Goal: Task Accomplishment & Management: Complete application form

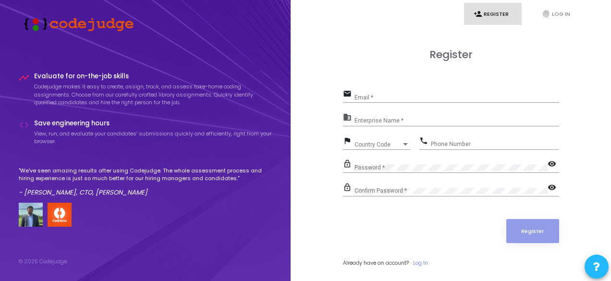
click at [376, 94] on div "Email *" at bounding box center [457, 95] width 205 height 15
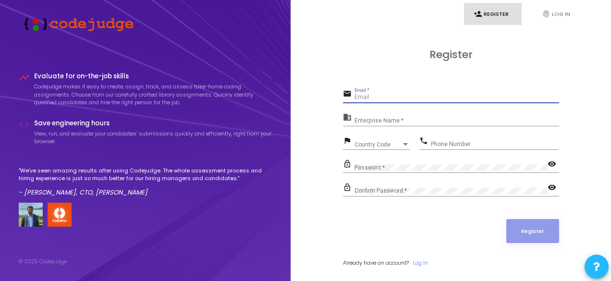
click at [371, 97] on input "Email *" at bounding box center [457, 97] width 205 height 7
type input "[EMAIL_ADDRESS][DOMAIN_NAME]"
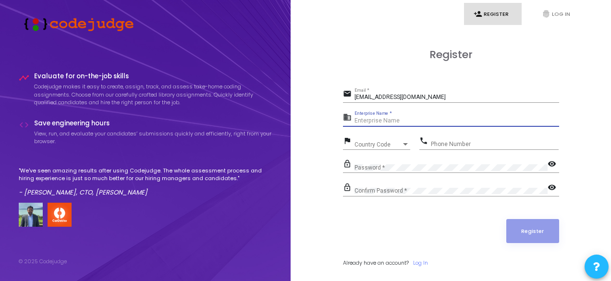
click at [383, 121] on input "Enterprise Name *" at bounding box center [457, 121] width 205 height 7
type input "NA"
click at [379, 142] on span "Country Code" at bounding box center [372, 144] width 34 height 6
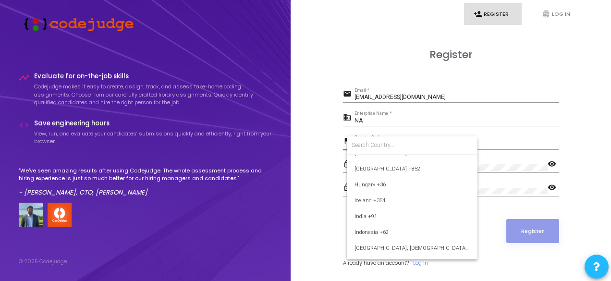
scroll to position [1472, 0]
click at [378, 219] on span "India +91" at bounding box center [412, 214] width 115 height 16
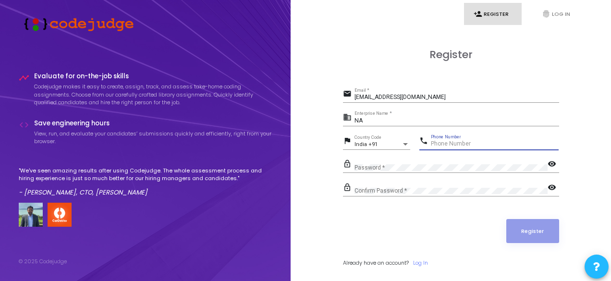
click at [465, 143] on input "Phone Number" at bounding box center [495, 144] width 128 height 7
type input "8378872332"
click at [401, 185] on div "Confirm Password *" at bounding box center [451, 189] width 193 height 15
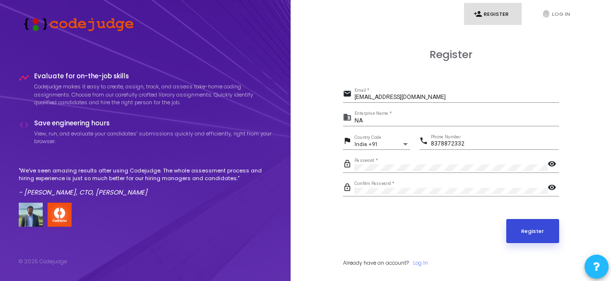
click at [554, 229] on button "Register" at bounding box center [532, 231] width 53 height 24
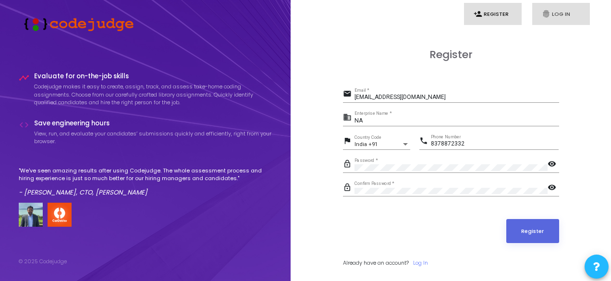
click at [550, 10] on icon "fingerprint" at bounding box center [546, 14] width 9 height 9
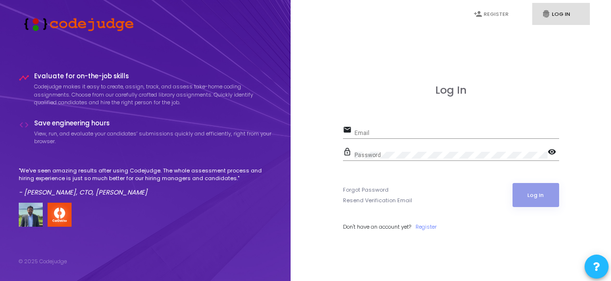
click at [425, 127] on div "Email" at bounding box center [457, 130] width 205 height 15
click at [400, 133] on input "Email" at bounding box center [457, 133] width 205 height 7
type input "[EMAIL_ADDRESS][DOMAIN_NAME]"
click at [390, 150] on div "Password" at bounding box center [451, 153] width 193 height 15
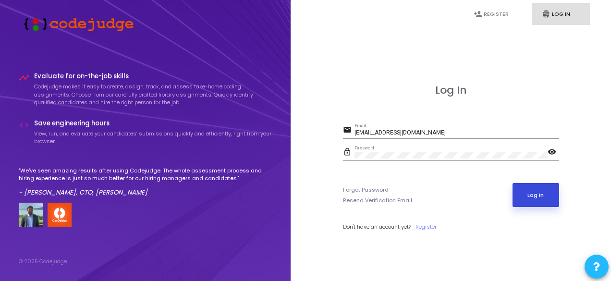
click at [540, 185] on button "Log In" at bounding box center [536, 195] width 47 height 24
